Goal: Navigation & Orientation: Find specific page/section

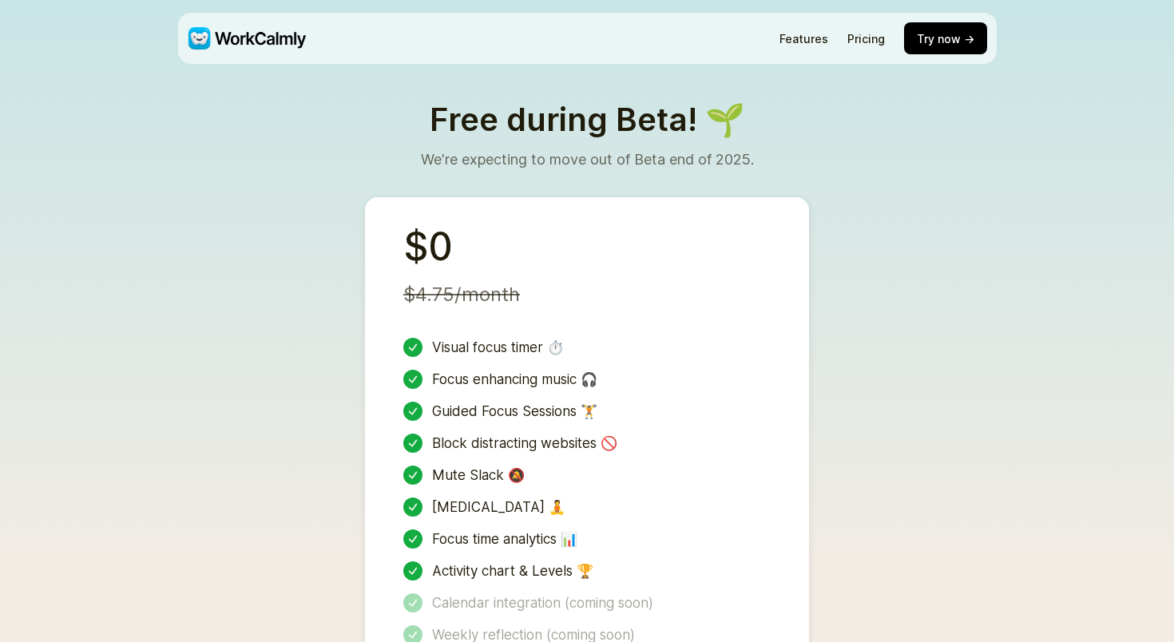
scroll to position [3557, 0]
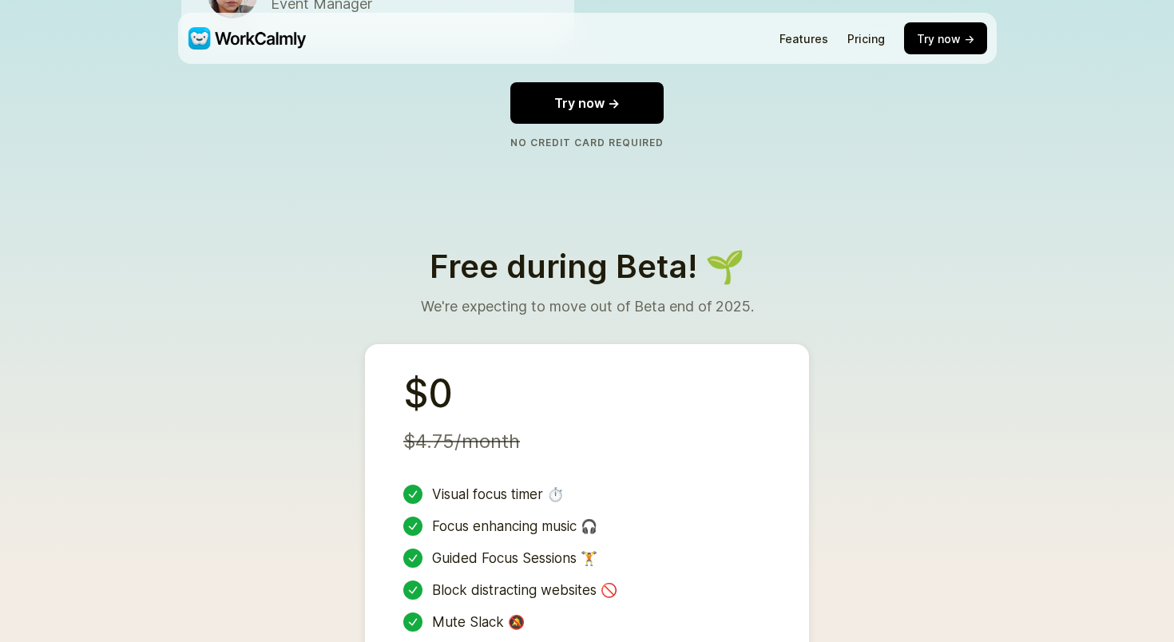
scroll to position [3557, 0]
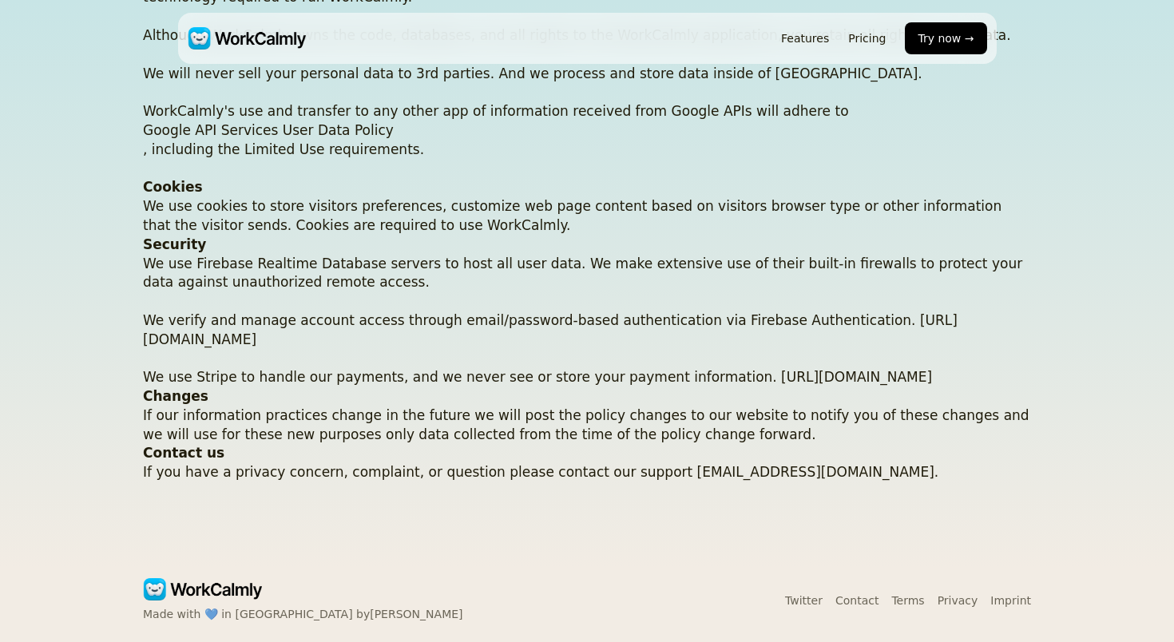
scroll to position [0, 0]
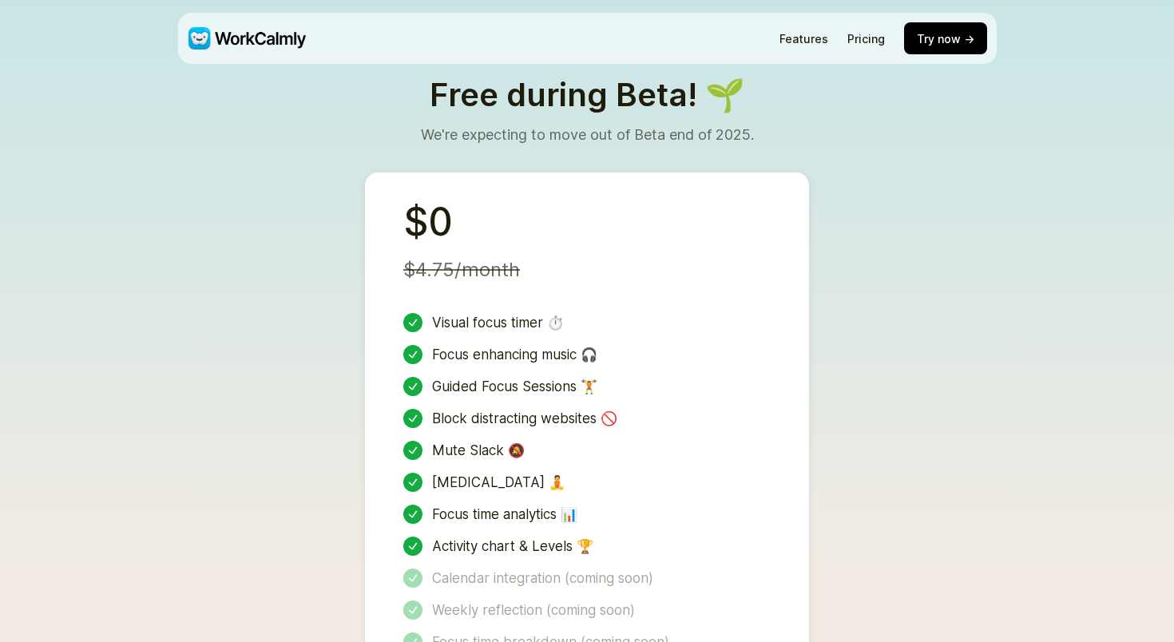
scroll to position [3557, 0]
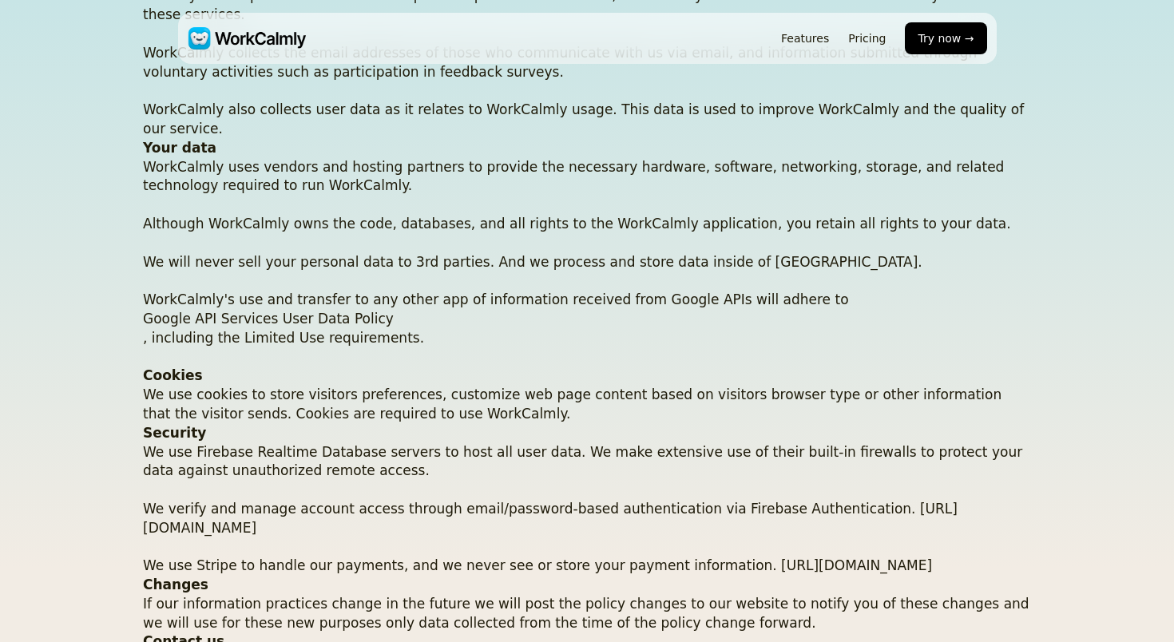
scroll to position [414, 0]
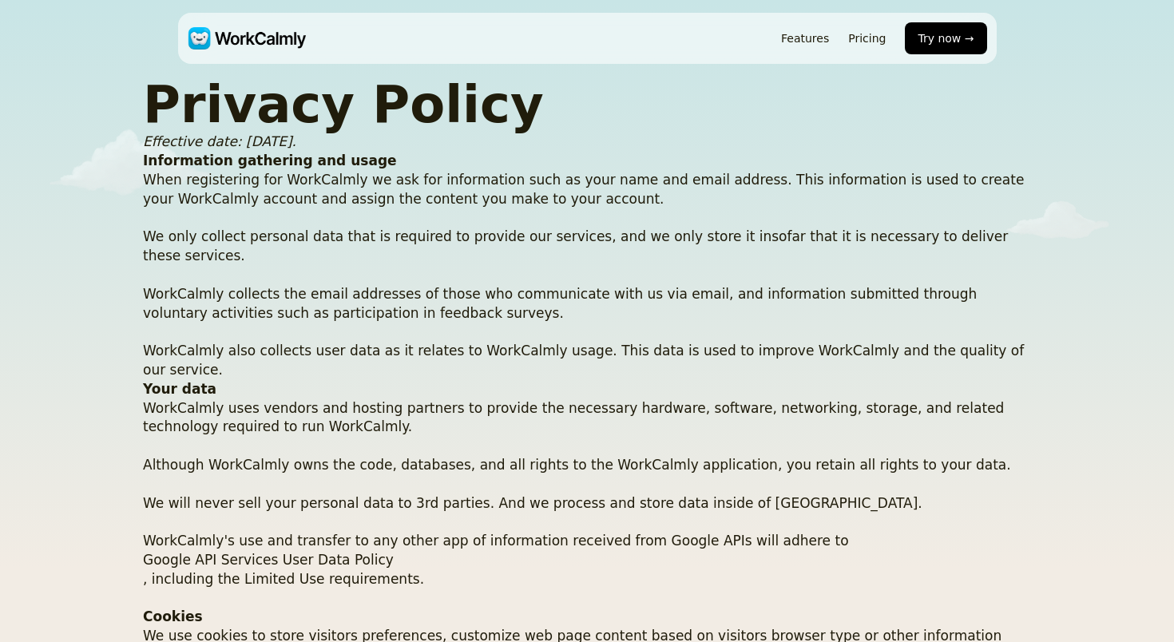
scroll to position [414, 0]
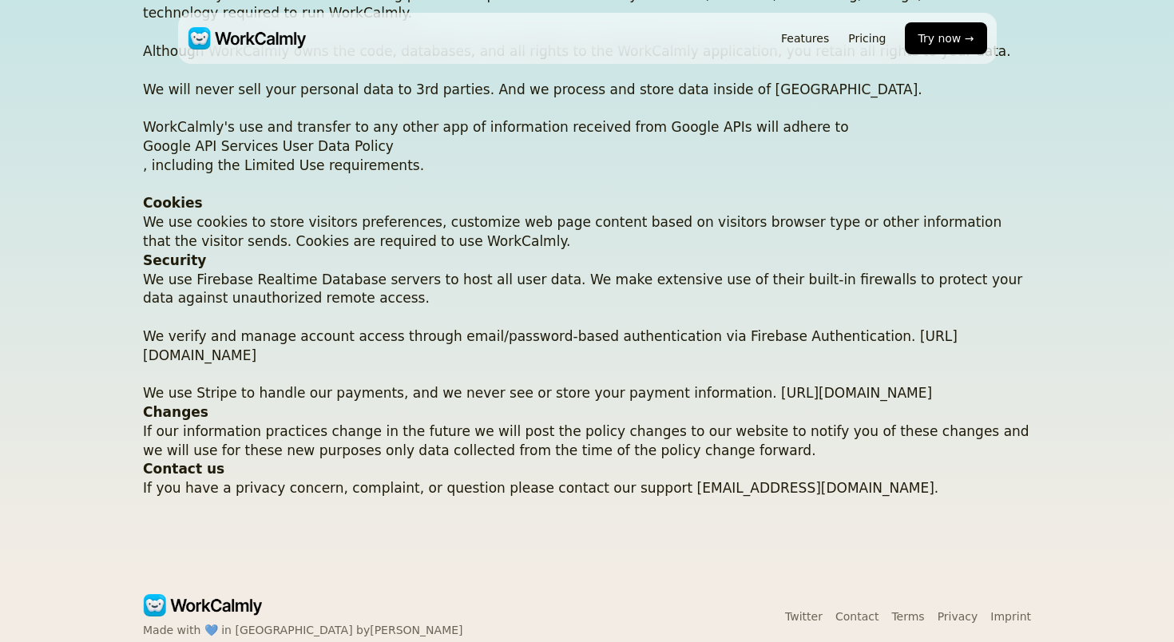
click at [964, 610] on link "Privacy" at bounding box center [957, 616] width 41 height 13
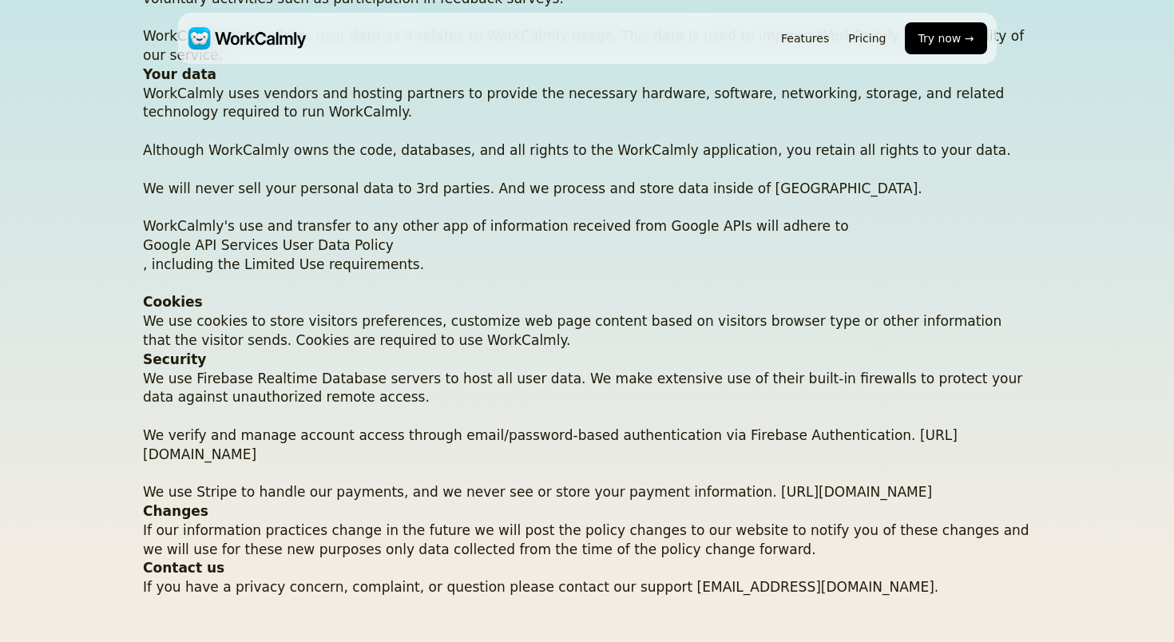
scroll to position [414, 0]
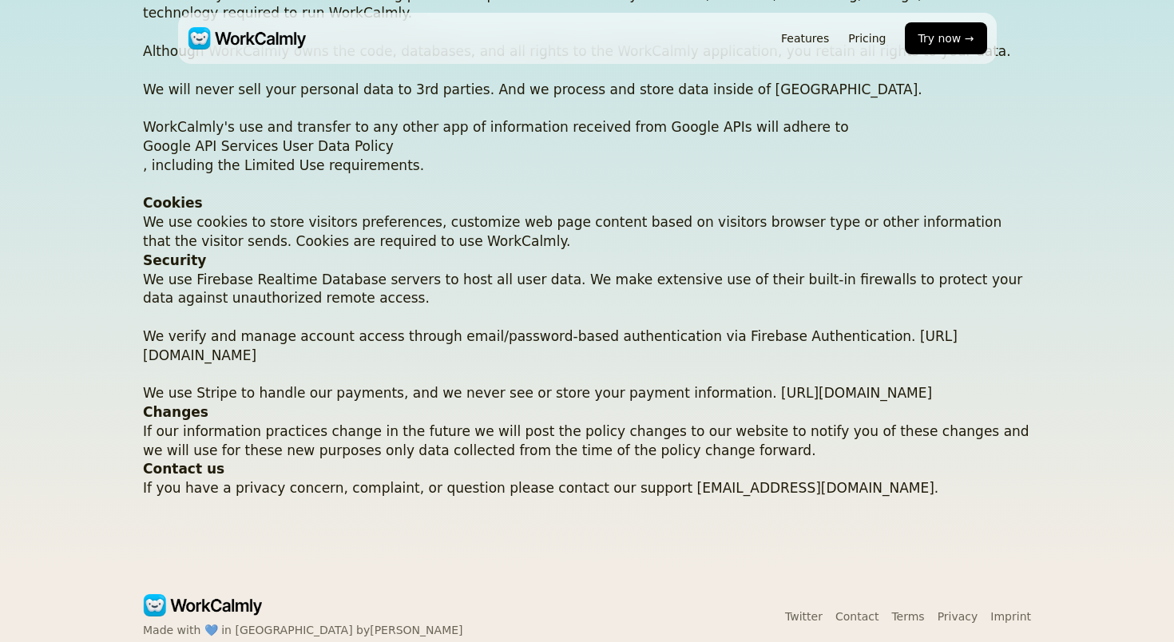
click at [1011, 610] on link "Imprint" at bounding box center [1010, 616] width 41 height 13
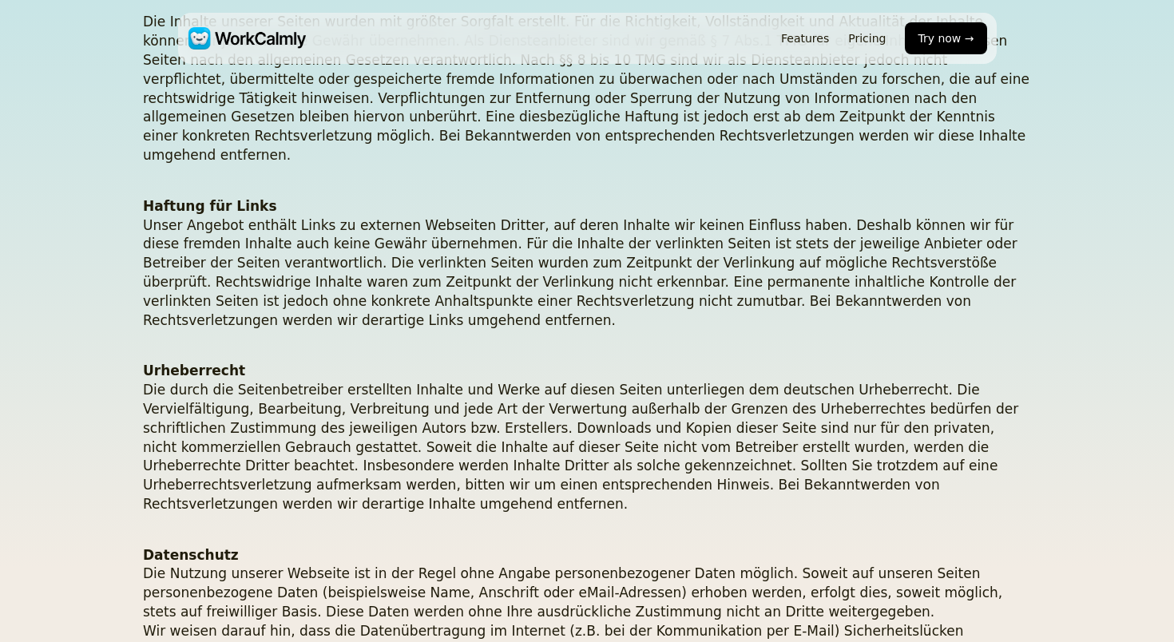
scroll to position [793, 0]
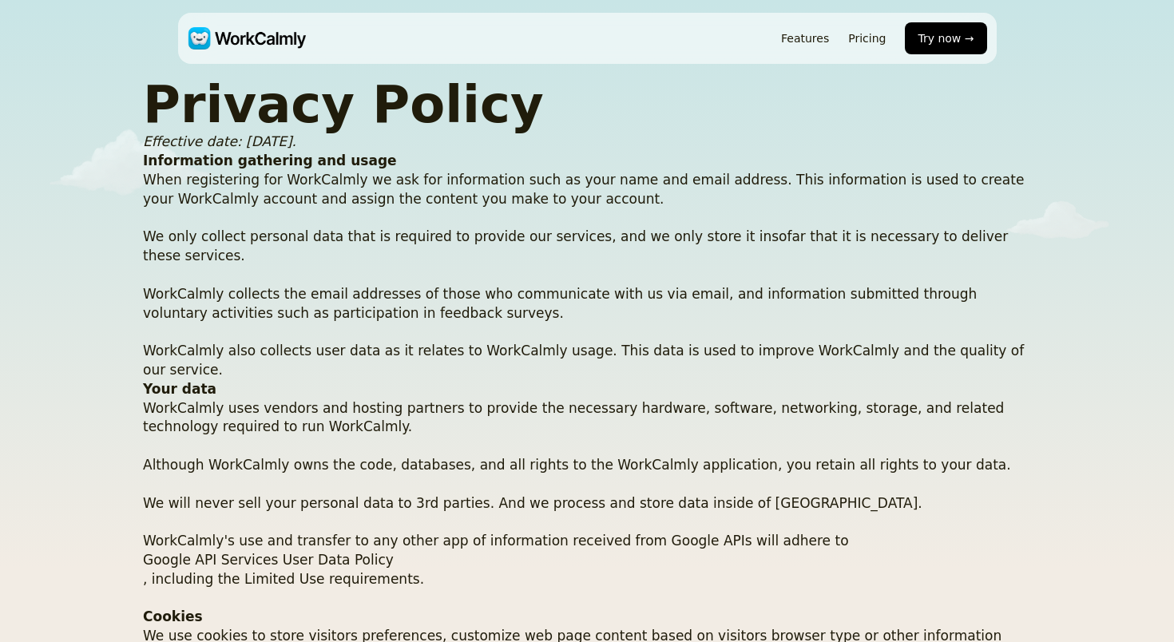
click at [65, 269] on div "Features Pricing Try now → Privacy Policy Effective date: [DATE]. Information g…" at bounding box center [587, 535] width 1174 height 1071
